Goal: Task Accomplishment & Management: Manage account settings

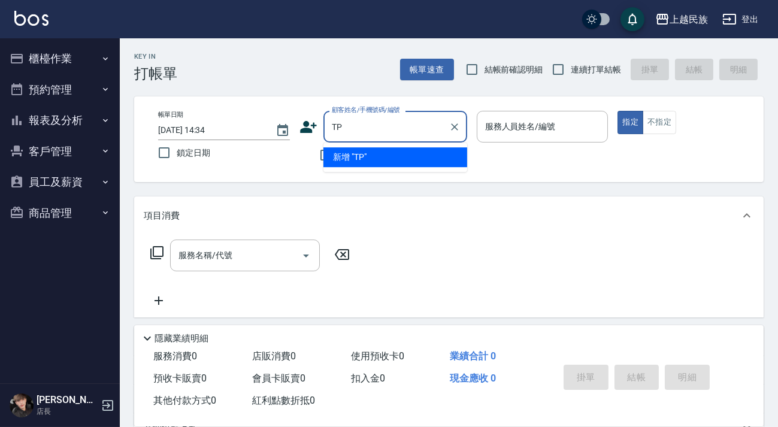
type input "T"
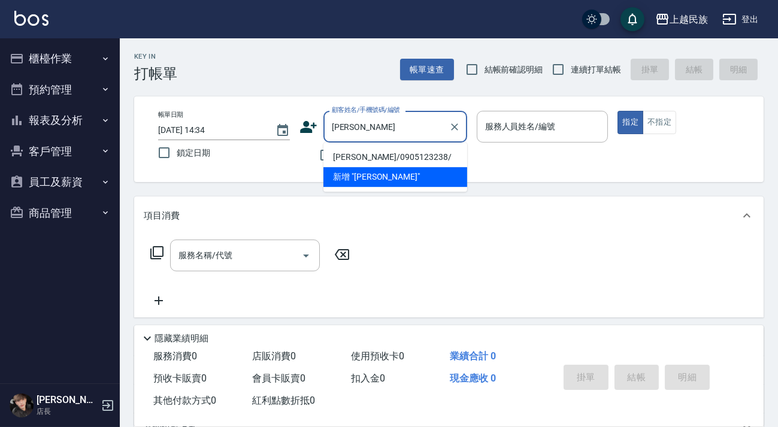
click at [391, 156] on li "[PERSON_NAME]/0905123238/" at bounding box center [395, 157] width 144 height 20
type input "[PERSON_NAME]/0905123238/"
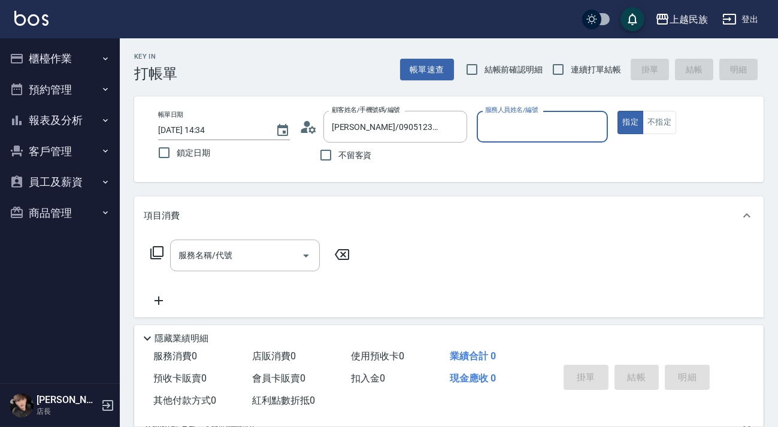
click at [304, 131] on icon at bounding box center [304, 130] width 7 height 5
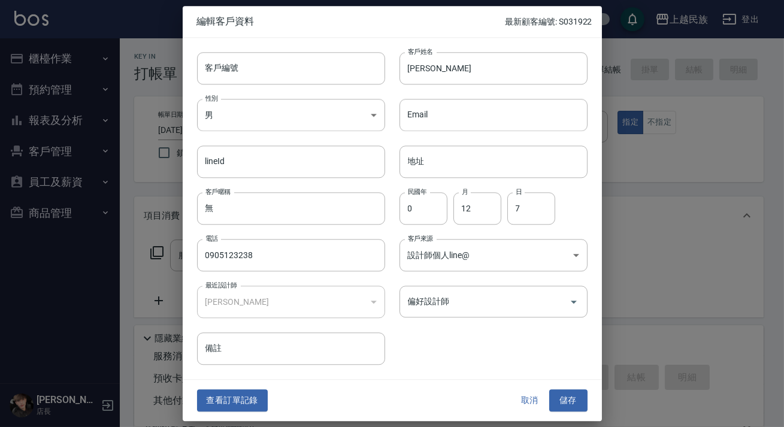
drag, startPoint x: 248, startPoint y: 397, endPoint x: 256, endPoint y: 387, distance: 12.3
click at [248, 397] on button "查看訂單記錄" at bounding box center [232, 401] width 71 height 22
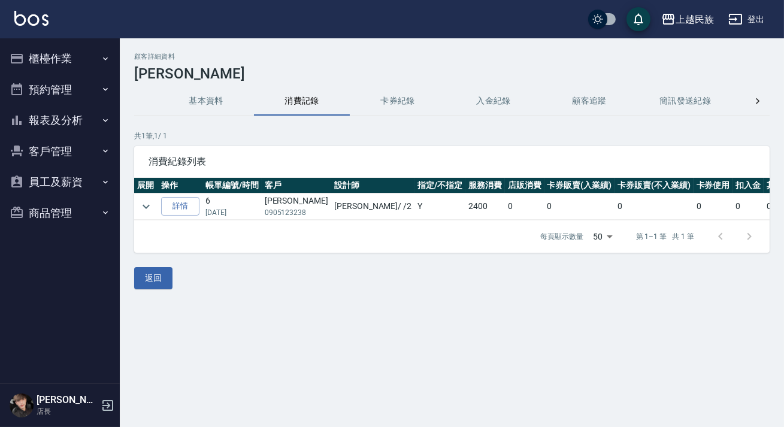
click at [208, 108] on button "基本資料" at bounding box center [206, 101] width 96 height 29
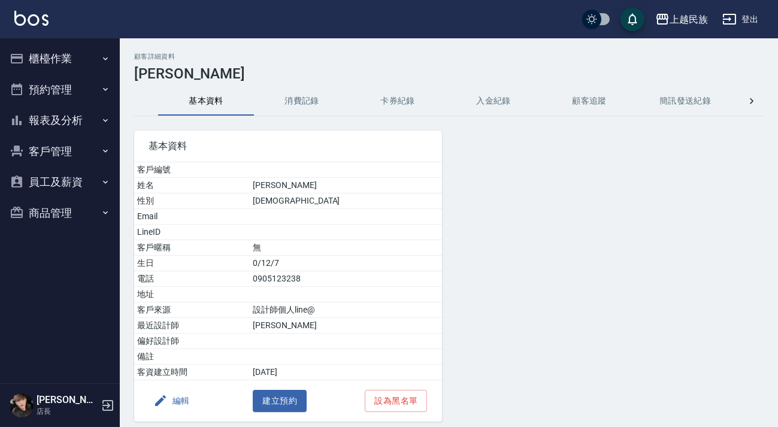
click at [178, 395] on button "編輯" at bounding box center [171, 401] width 46 height 22
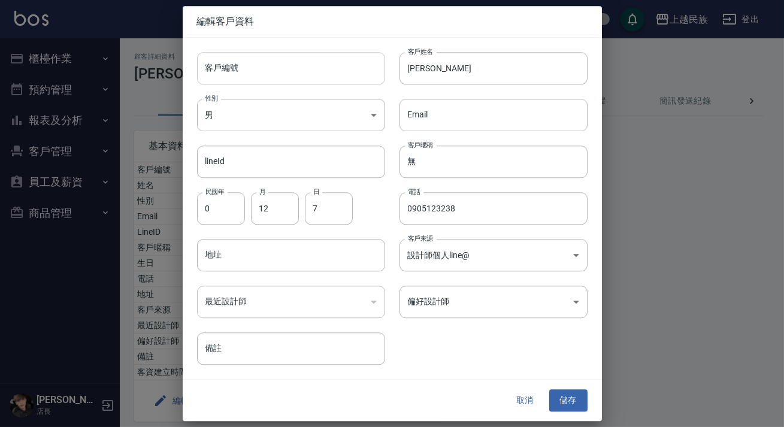
click at [308, 63] on input "客戶編號" at bounding box center [291, 68] width 188 height 32
type input "＿"
type input "a"
type input "A120711"
click at [563, 392] on button "儲存" at bounding box center [568, 401] width 38 height 22
